Goal: Information Seeking & Learning: Learn about a topic

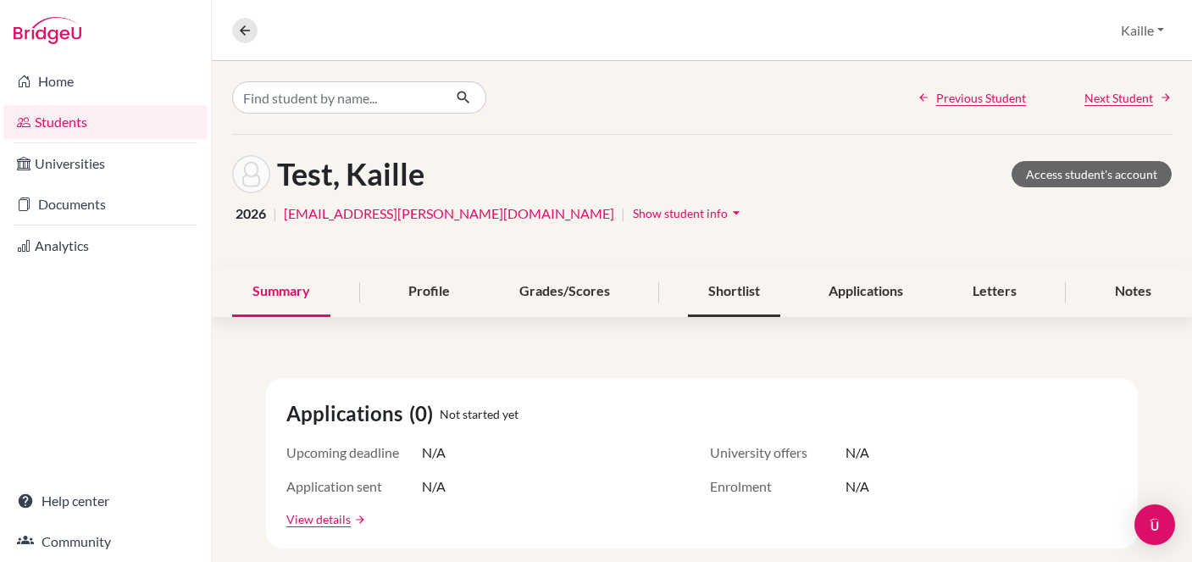
click at [752, 290] on div "Shortlist" at bounding box center [734, 292] width 92 height 50
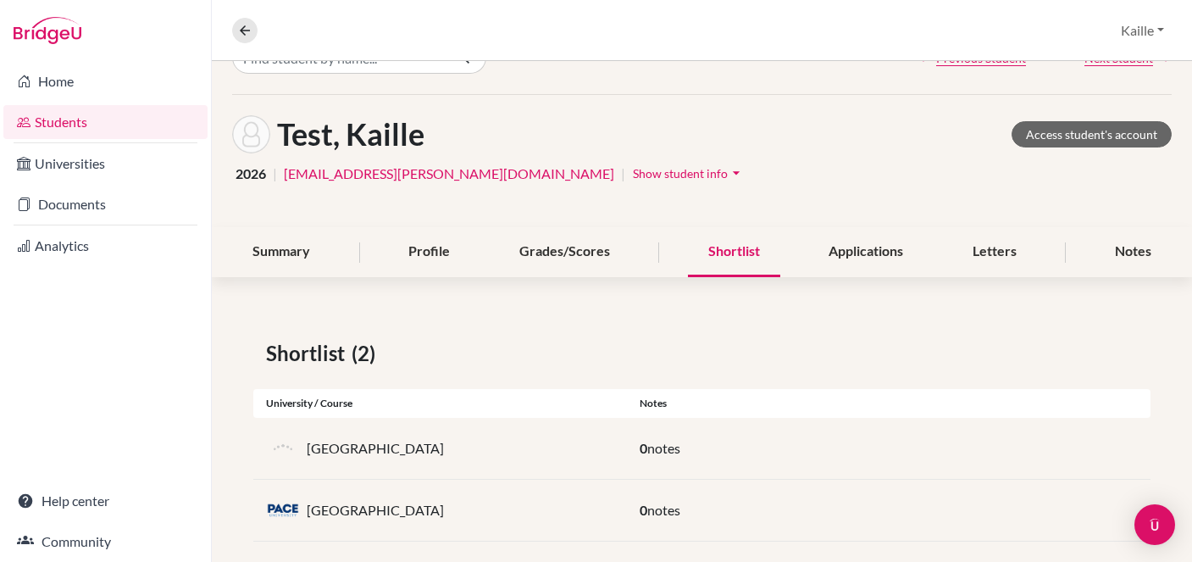
scroll to position [60, 0]
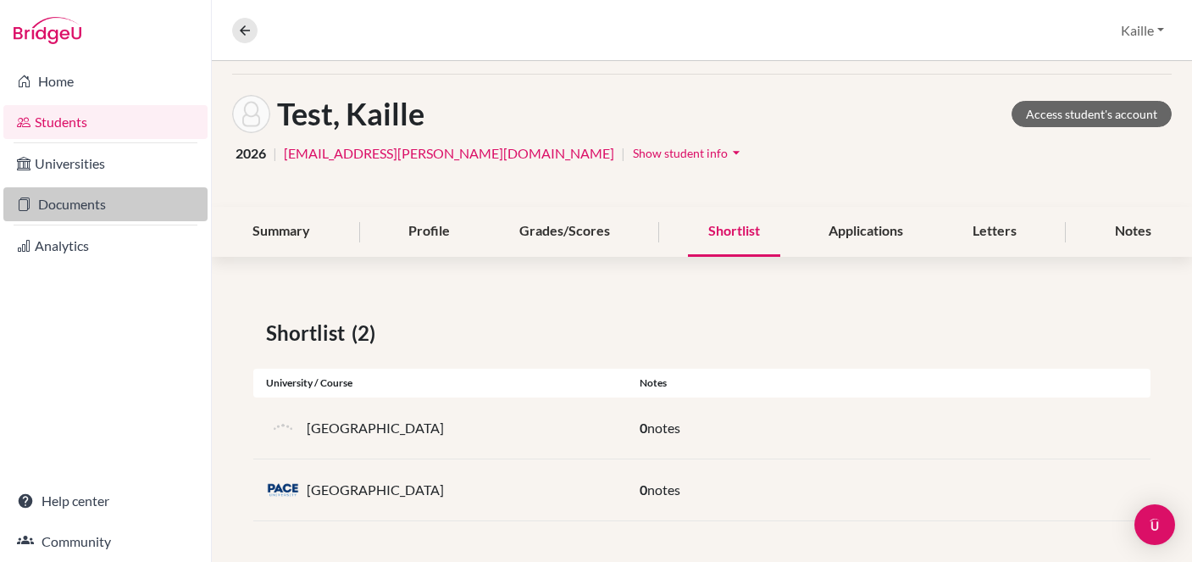
click at [88, 216] on link "Documents" at bounding box center [105, 204] width 204 height 34
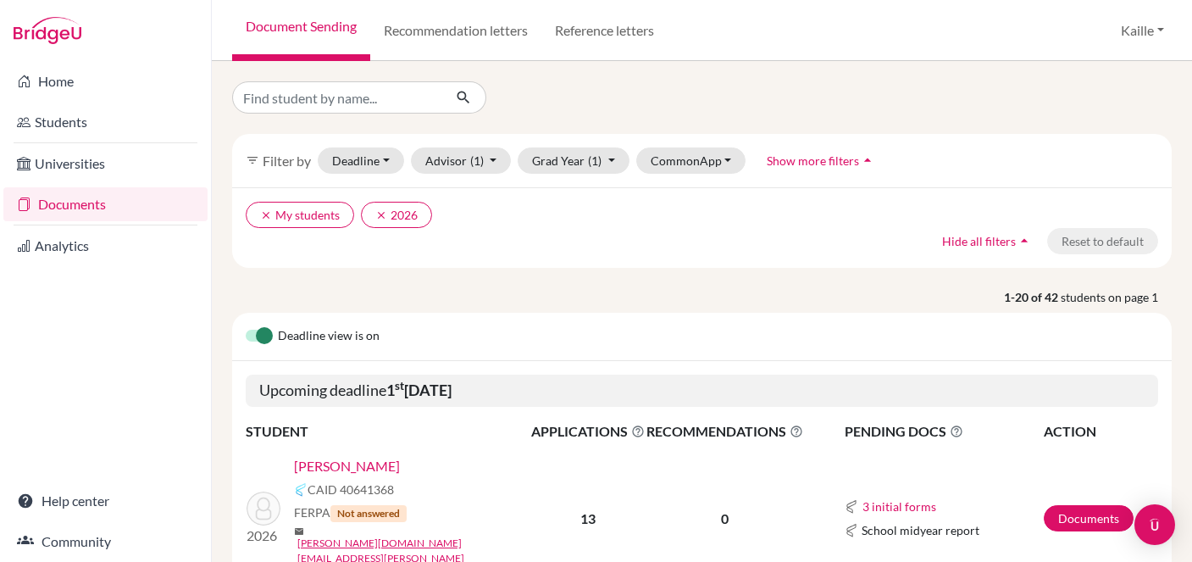
click at [127, 140] on li "Students" at bounding box center [105, 122] width 211 height 41
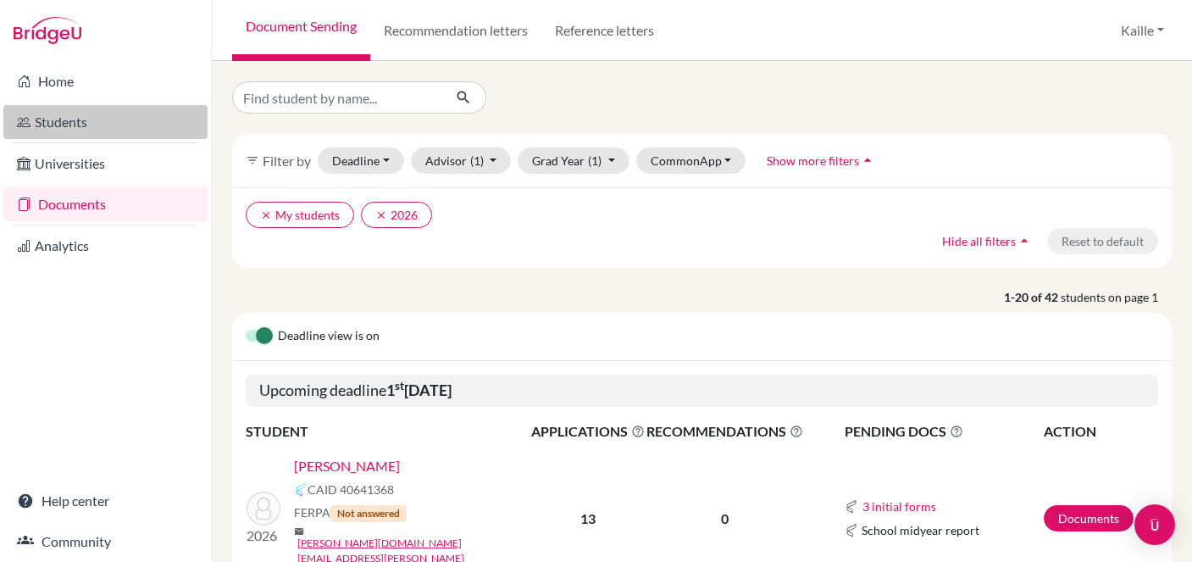
click at [121, 122] on link "Students" at bounding box center [105, 122] width 204 height 34
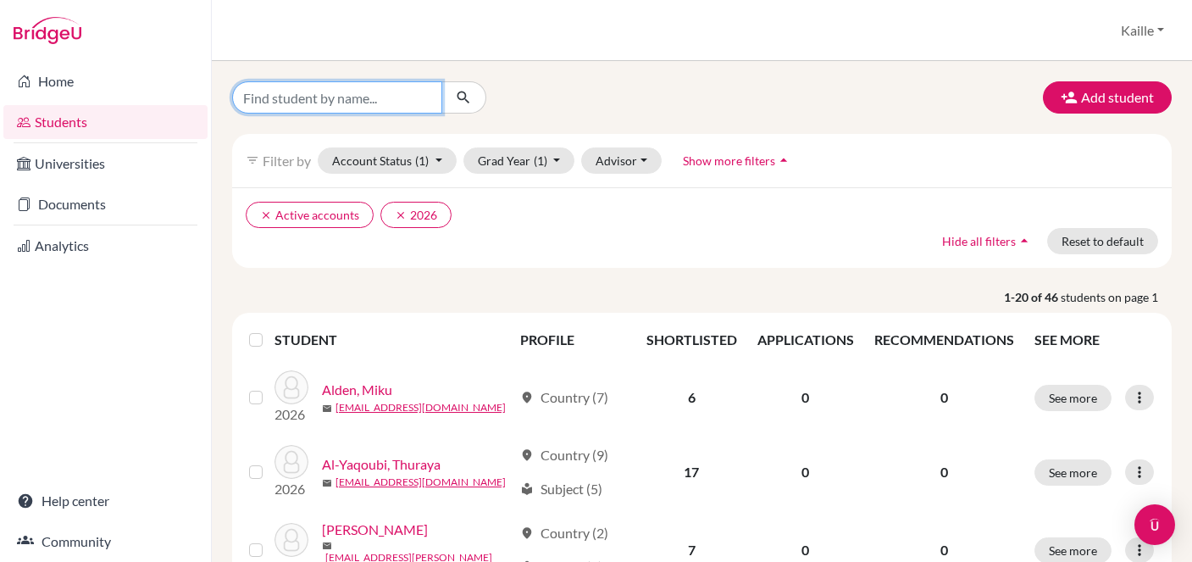
click at [394, 103] on input "Find student by name..." at bounding box center [337, 97] width 210 height 32
type input "Hayashi"
click at [481, 92] on button "submit" at bounding box center [464, 97] width 45 height 32
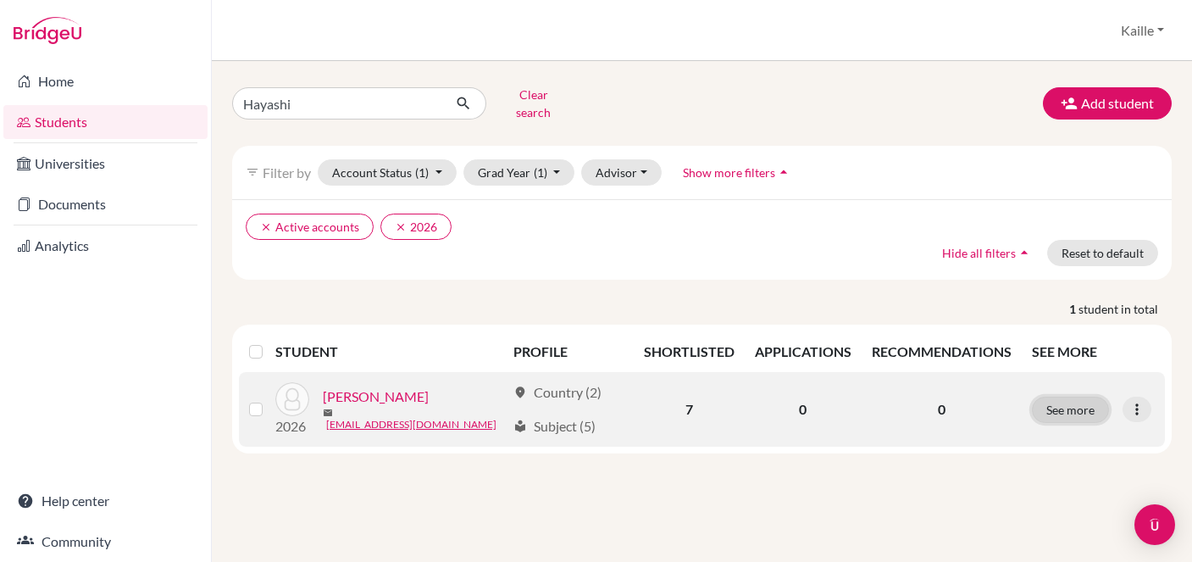
click at [1085, 409] on button "See more" at bounding box center [1070, 410] width 77 height 26
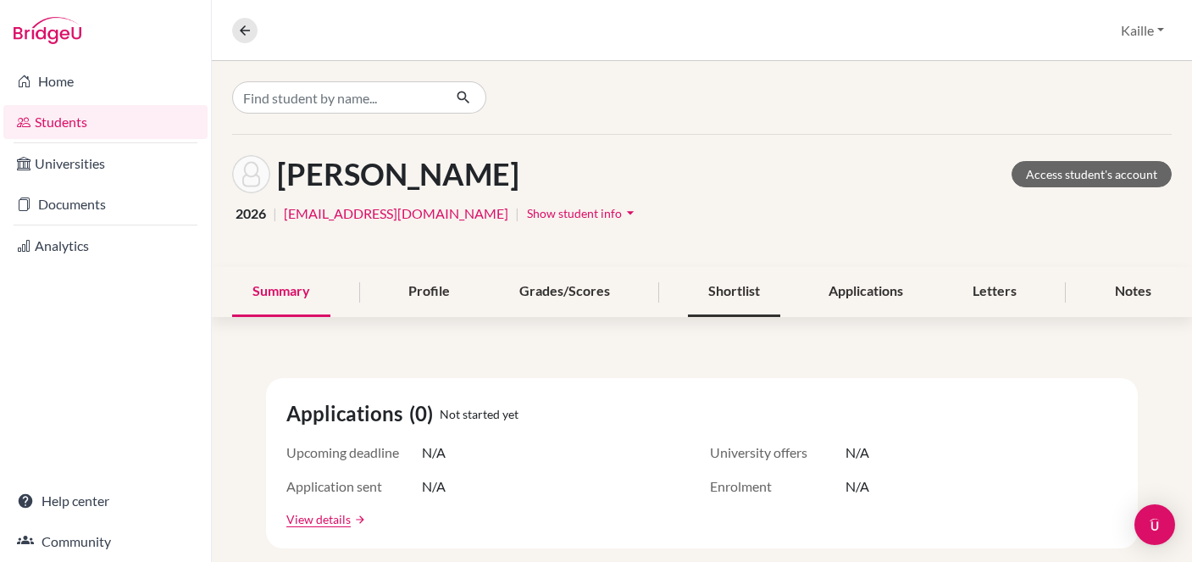
click at [749, 274] on div "Shortlist" at bounding box center [734, 292] width 92 height 50
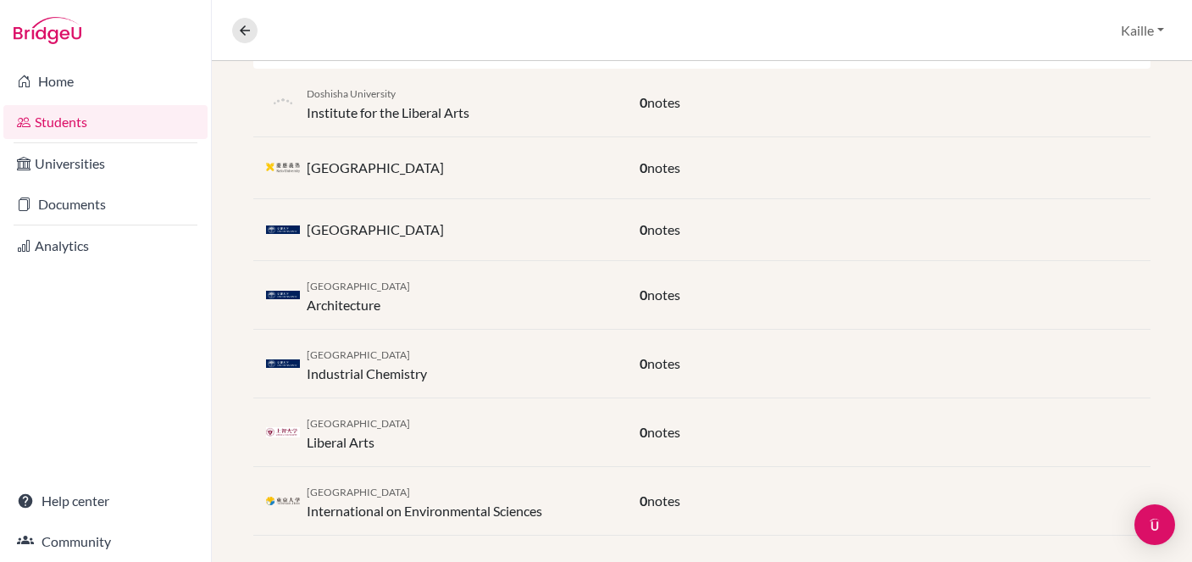
scroll to position [396, 0]
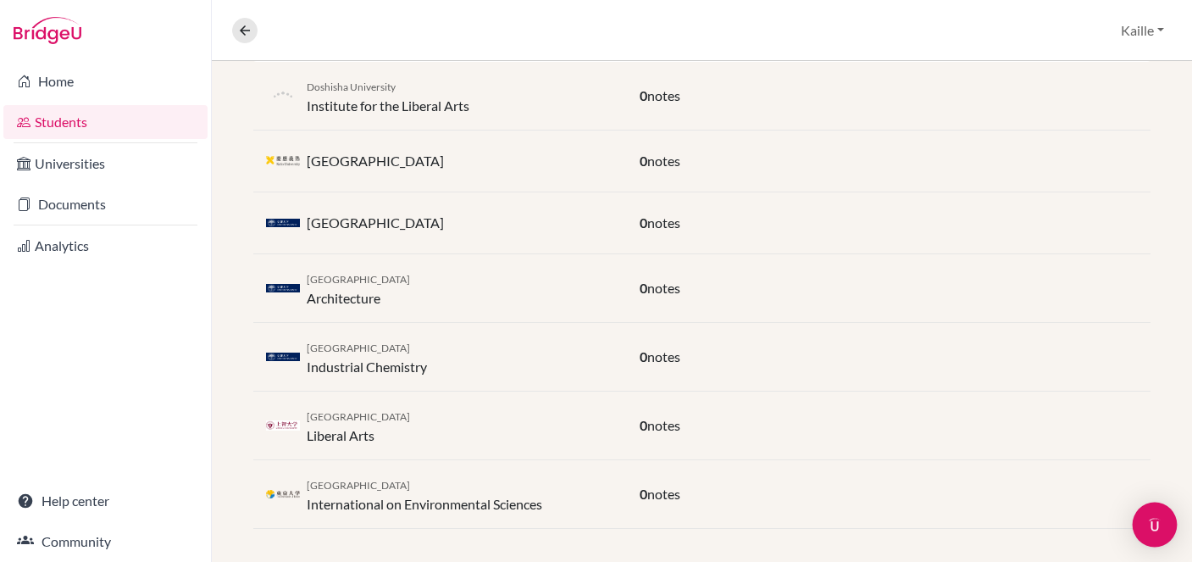
click at [1161, 521] on img "Open Intercom Messenger" at bounding box center [1155, 525] width 22 height 22
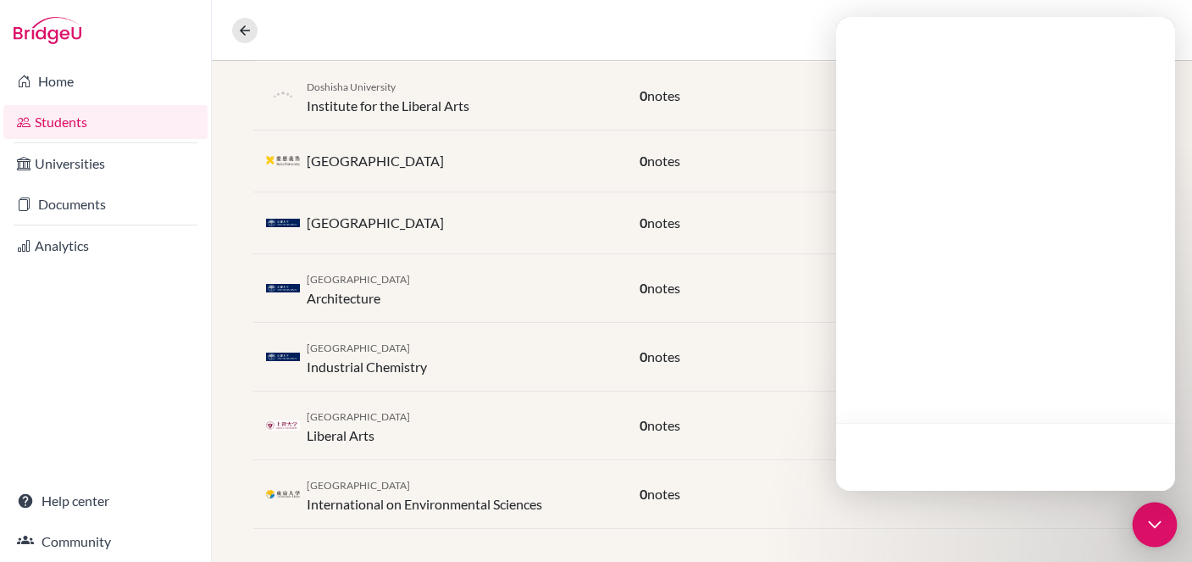
scroll to position [0, 0]
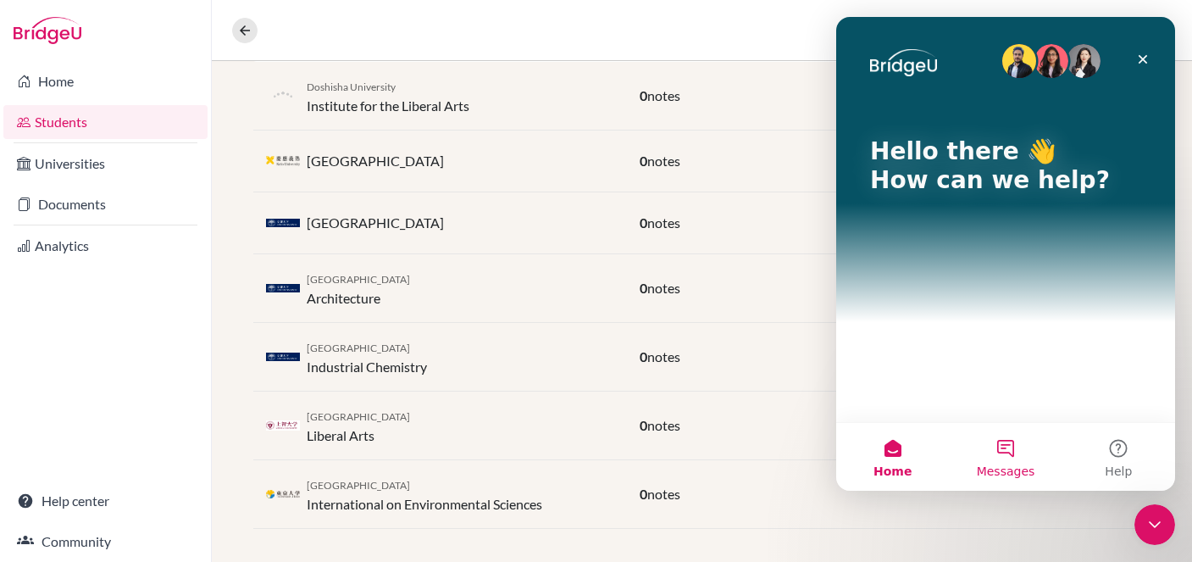
click at [1006, 446] on button "Messages" at bounding box center [1005, 457] width 113 height 68
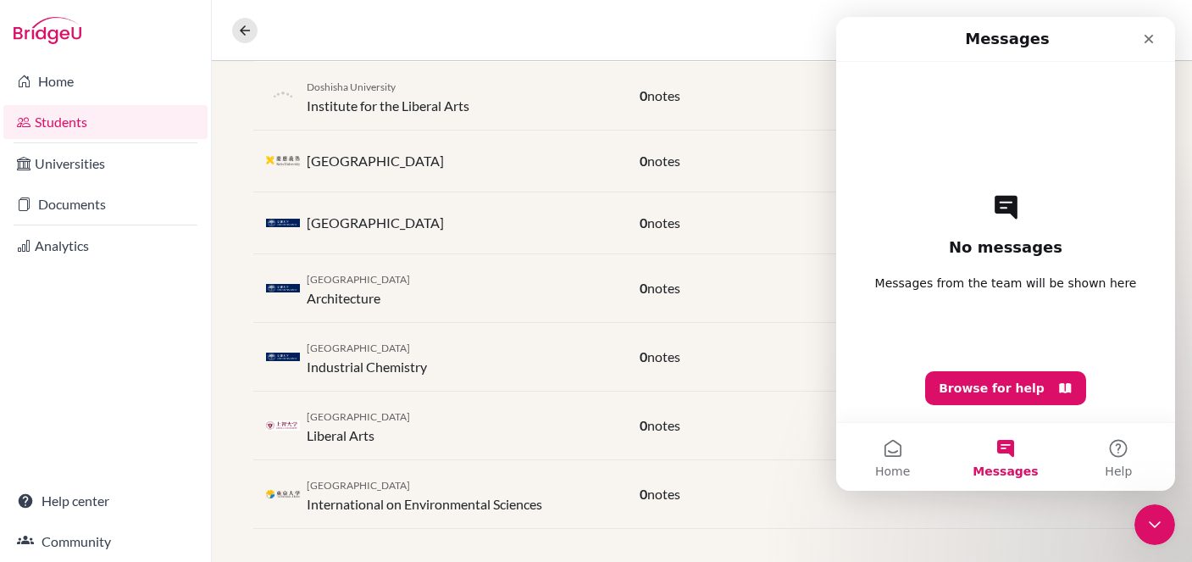
click at [996, 290] on span "Messages from the team will be shown here" at bounding box center [1006, 283] width 262 height 17
click at [1048, 383] on button "Browse for help" at bounding box center [1005, 388] width 161 height 34
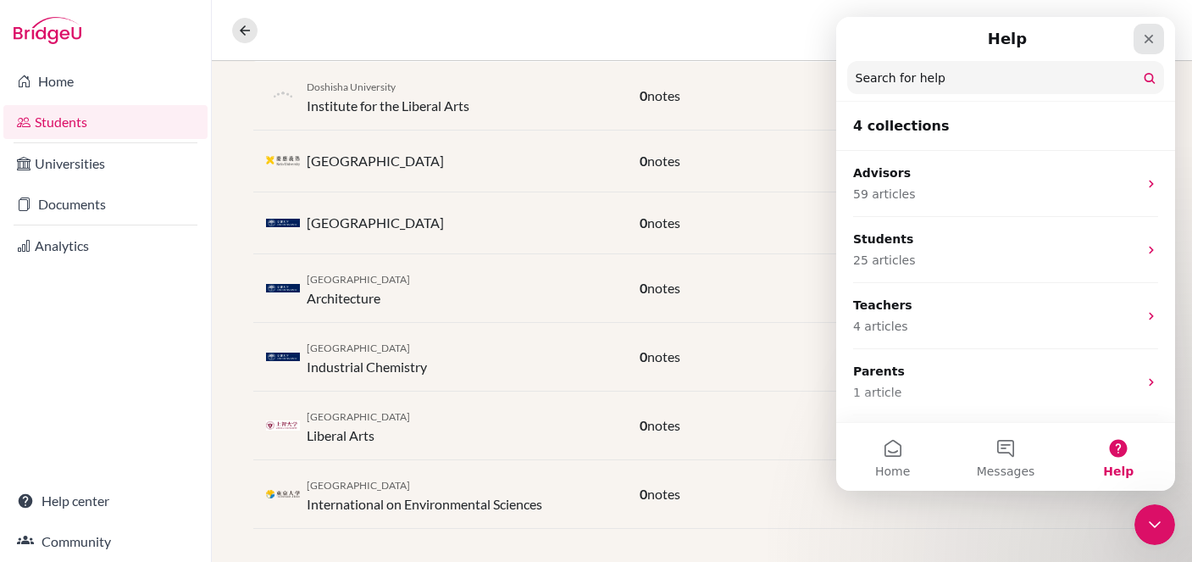
click at [1151, 34] on icon "Close" at bounding box center [1149, 39] width 14 height 14
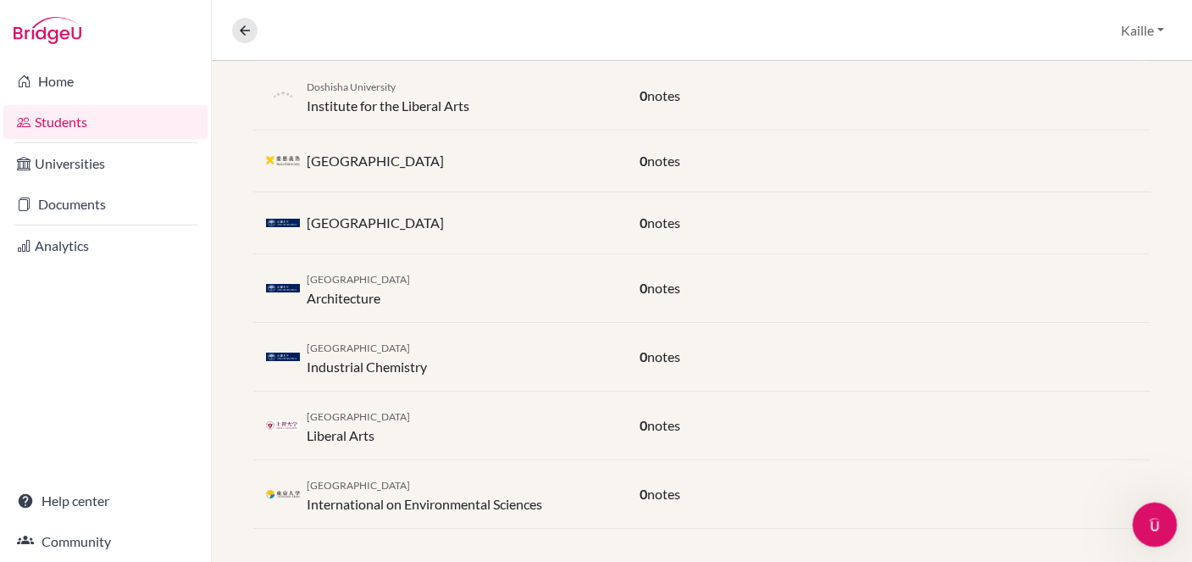
click at [1163, 513] on div "Open Intercom Messenger" at bounding box center [1153, 522] width 56 height 56
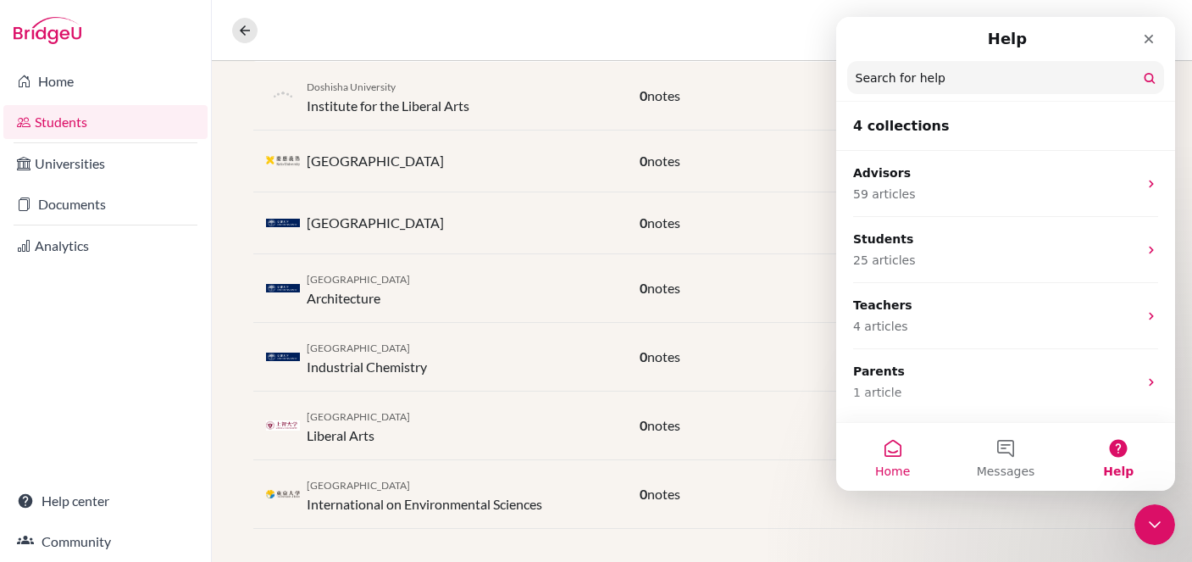
click at [899, 453] on button "Home" at bounding box center [893, 457] width 113 height 68
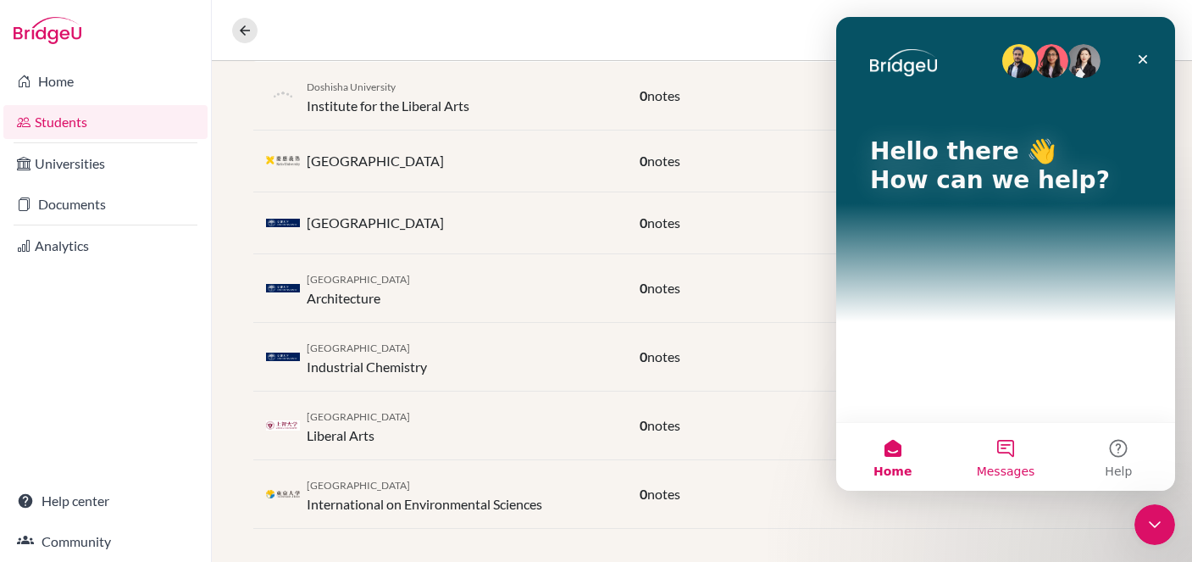
click at [1011, 442] on button "Messages" at bounding box center [1005, 457] width 113 height 68
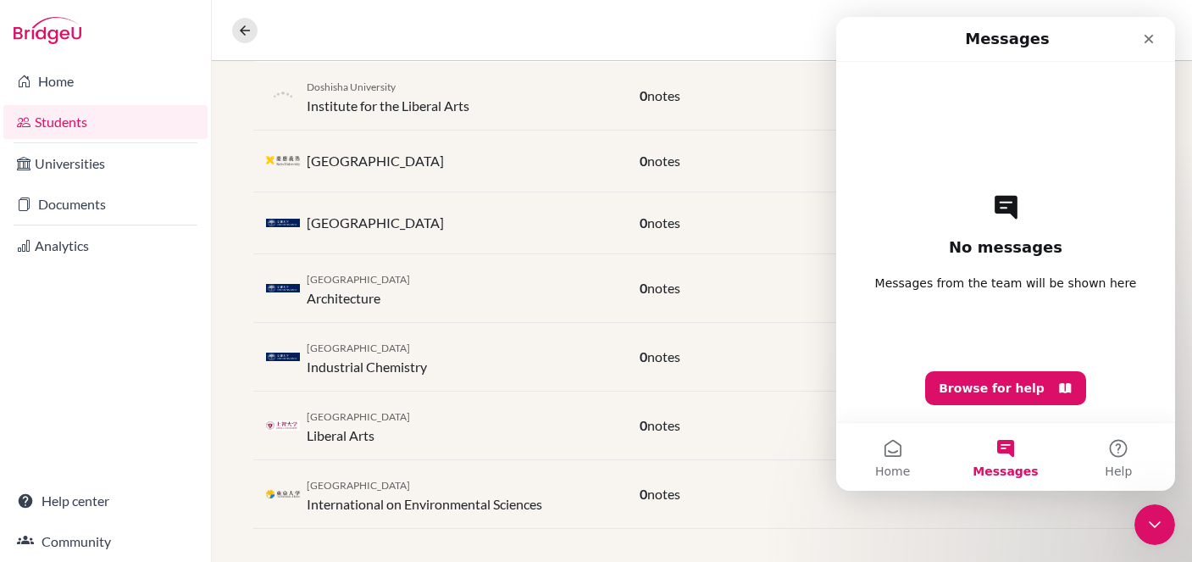
click at [1009, 210] on icon "Intercom messenger" at bounding box center [1006, 207] width 23 height 24
click at [892, 459] on button "Home" at bounding box center [893, 457] width 113 height 68
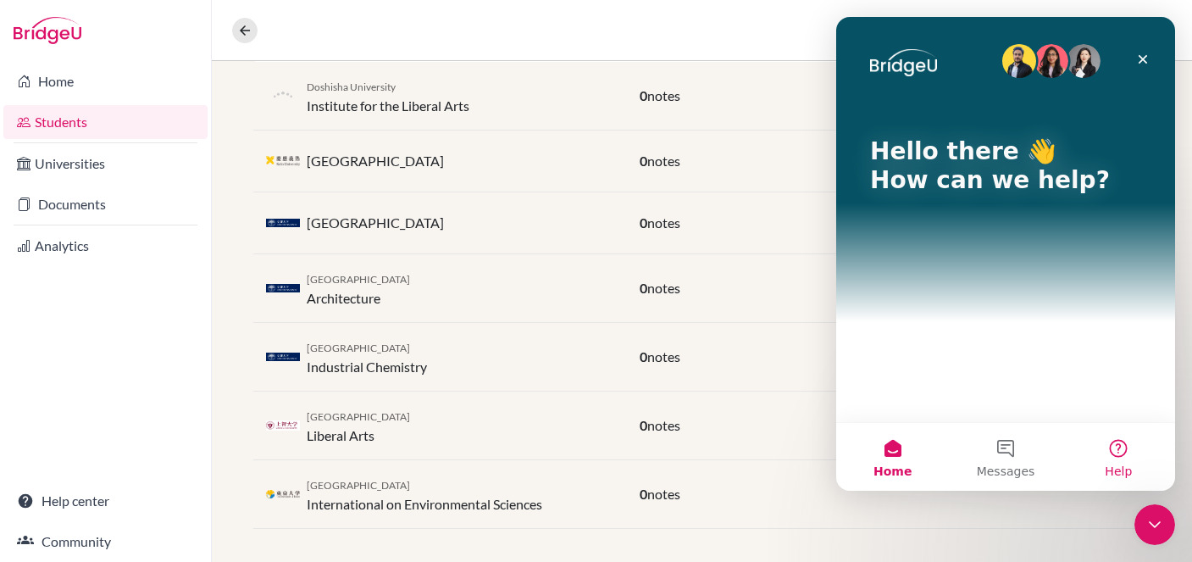
click at [1115, 447] on button "Help" at bounding box center [1119, 457] width 113 height 68
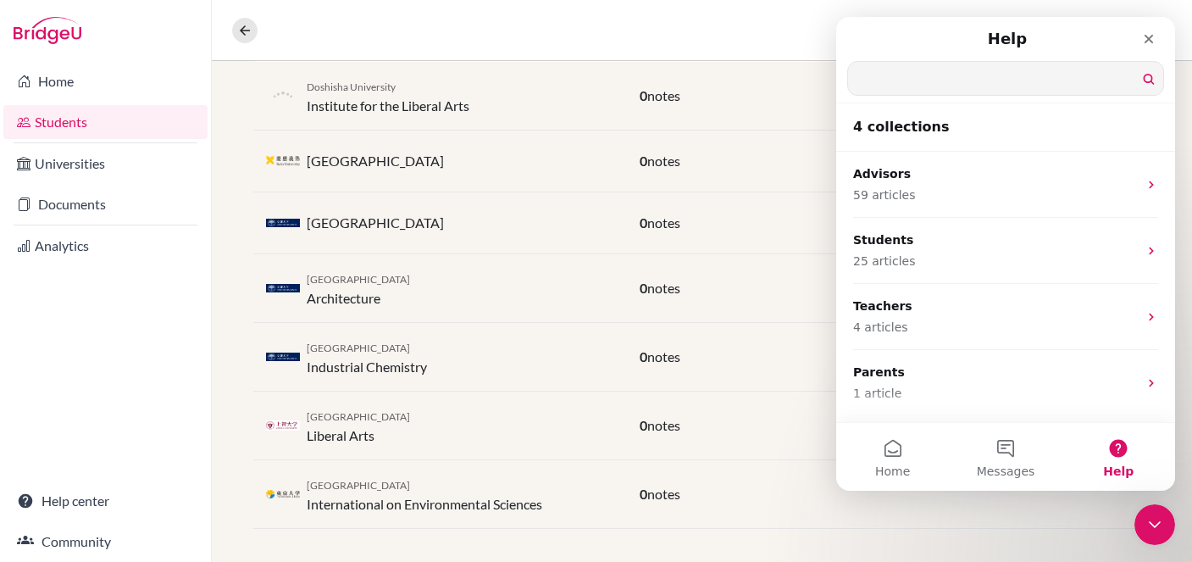
click at [987, 63] on input "Search for help" at bounding box center [1005, 78] width 315 height 33
click at [1163, 76] on input "Search for help" at bounding box center [1005, 78] width 315 height 33
click at [1151, 40] on icon "Close" at bounding box center [1149, 39] width 14 height 14
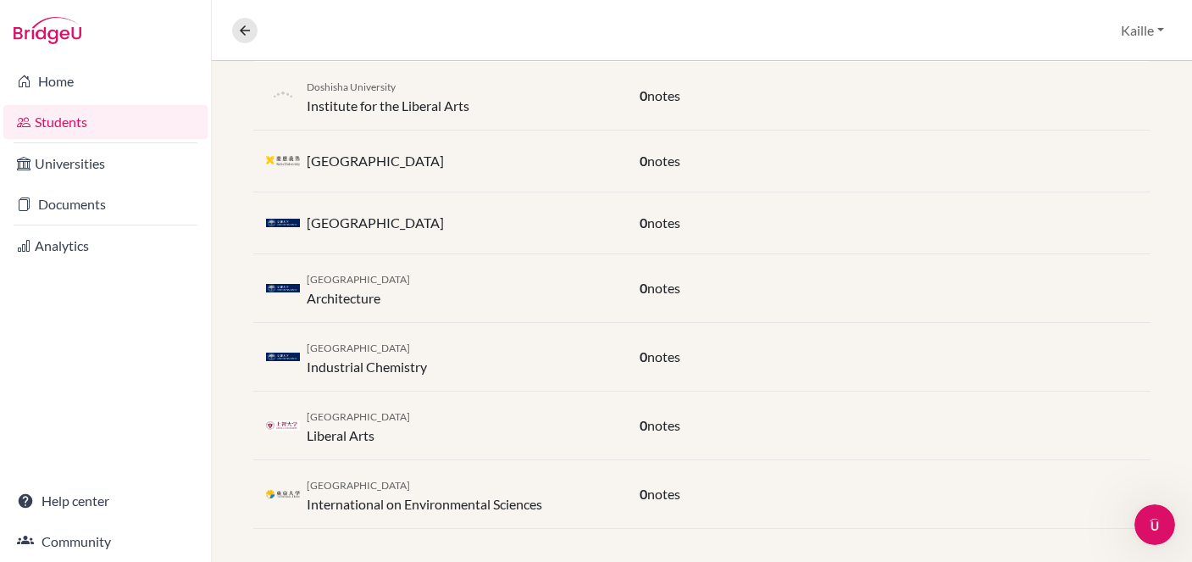
scroll to position [402, 0]
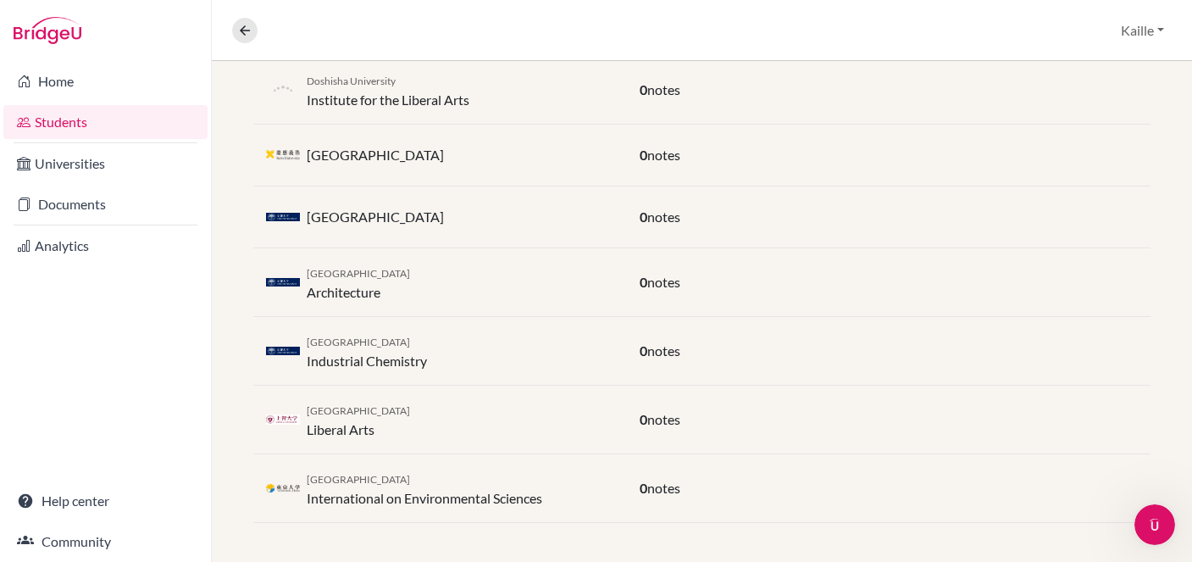
click at [976, 181] on div "Keio University 0 notes" at bounding box center [702, 156] width 898 height 62
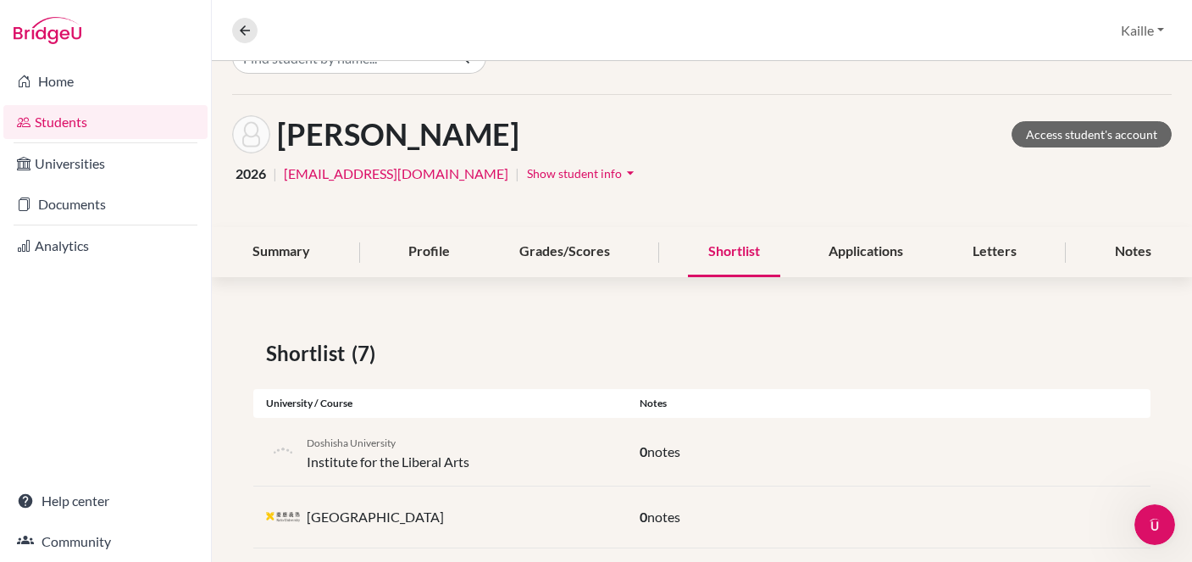
scroll to position [38, 0]
